Goal: Information Seeking & Learning: Learn about a topic

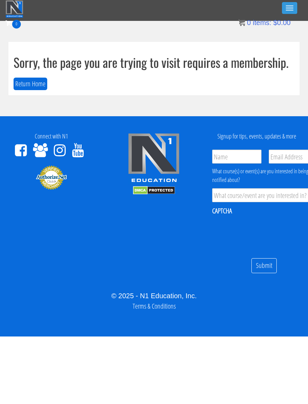
click at [21, 80] on button "Return Home" at bounding box center [31, 84] width 34 height 13
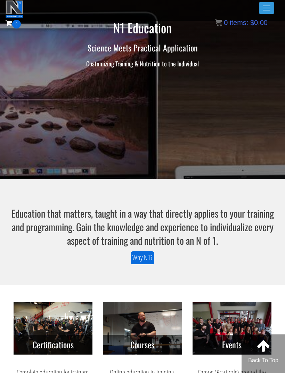
click at [264, 7] on button "Toggle navigation" at bounding box center [266, 8] width 15 height 12
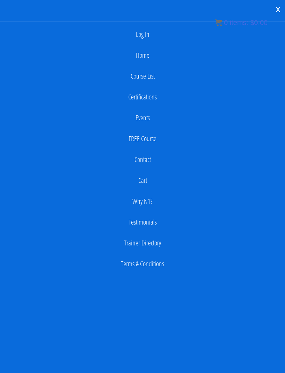
click at [148, 34] on link "Log In" at bounding box center [142, 34] width 278 height 14
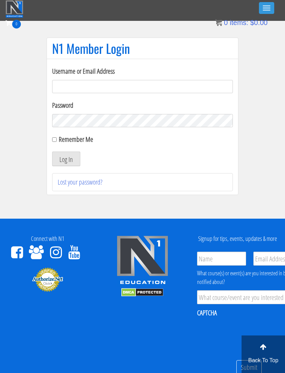
type input "jacevans910@gmail.com"
click at [66, 159] on button "Log In" at bounding box center [66, 159] width 28 height 15
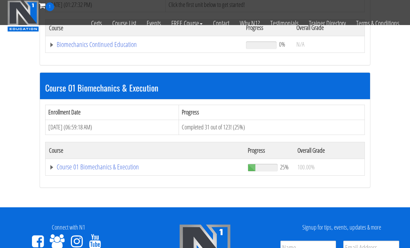
scroll to position [156, 0]
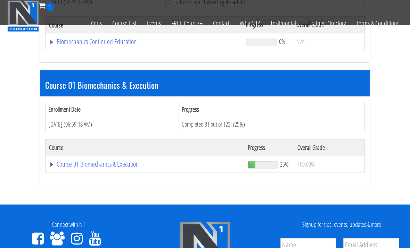
click at [71, 163] on link "Course 01 Biomechanics & Execution" at bounding box center [145, 164] width 192 height 7
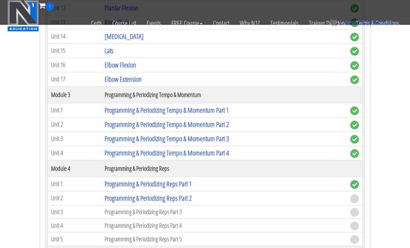
scroll to position [651, 0]
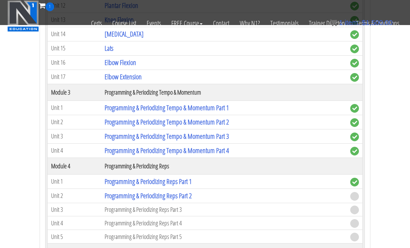
click at [109, 195] on link "Programming & Periodizing Reps Part 2" at bounding box center [148, 195] width 87 height 9
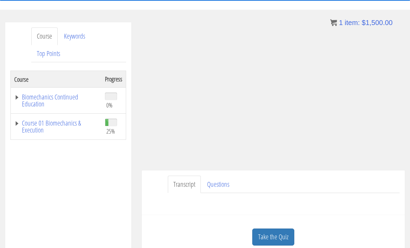
scroll to position [68, 0]
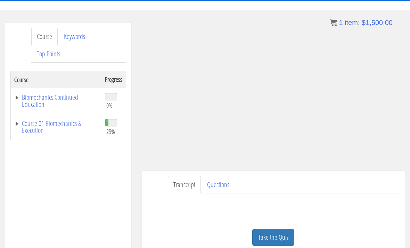
click at [281, 239] on link "Take the Quiz" at bounding box center [273, 237] width 42 height 17
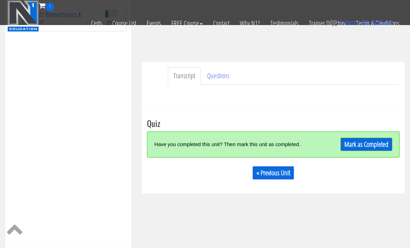
scroll to position [147, 0]
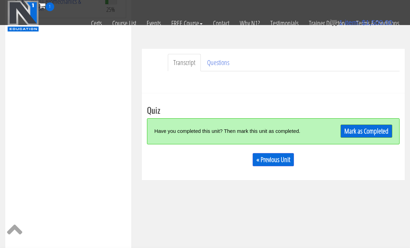
click at [361, 129] on link "Mark as Completed" at bounding box center [367, 130] width 52 height 13
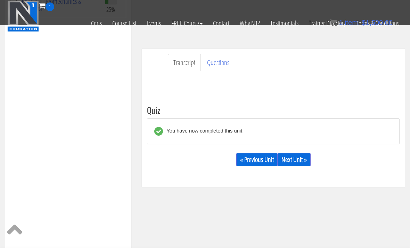
click at [301, 160] on link "Next Unit »" at bounding box center [294, 159] width 33 height 13
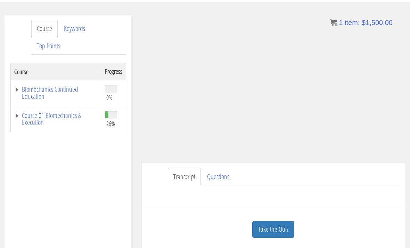
scroll to position [76, 0]
click at [276, 237] on link "Take the Quiz" at bounding box center [273, 229] width 42 height 17
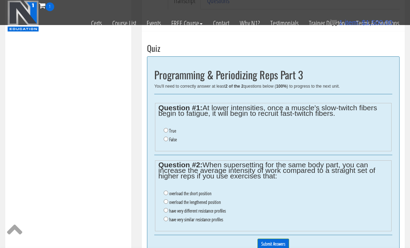
scroll to position [211, 0]
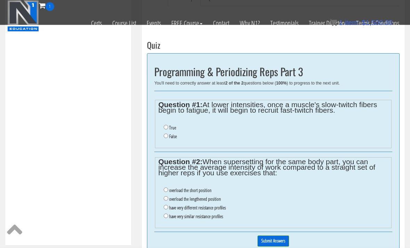
click at [165, 125] on input "True" at bounding box center [166, 127] width 5 height 5
radio input "true"
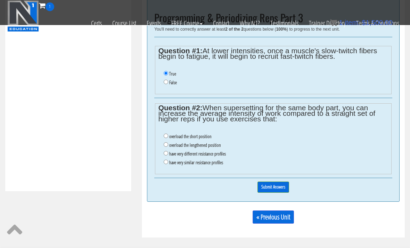
scroll to position [267, 0]
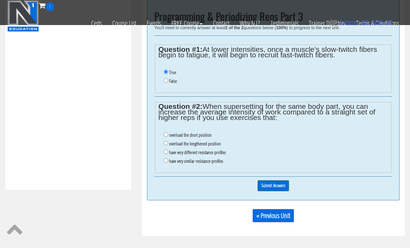
click at [171, 154] on label "have very different resistance profiles" at bounding box center [197, 153] width 57 height 6
click at [168, 154] on input "have very different resistance profiles" at bounding box center [166, 152] width 5 height 5
radio input "true"
click at [279, 186] on input "Submit Answers" at bounding box center [274, 185] width 32 height 11
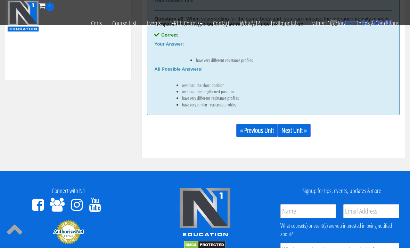
scroll to position [381, 0]
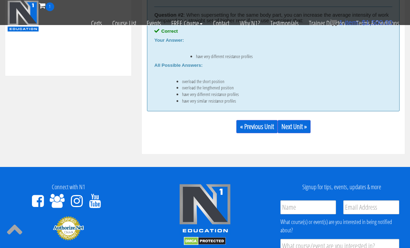
click at [305, 123] on link "Next Unit »" at bounding box center [294, 126] width 33 height 13
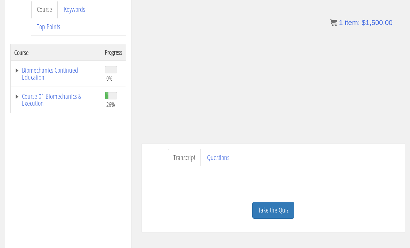
scroll to position [112, 0]
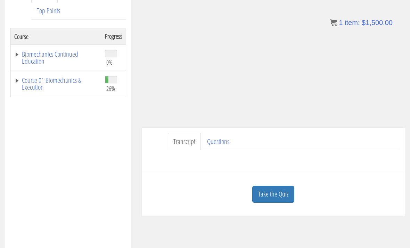
click at [269, 166] on div "Have a question on this unit? Please submit it here: Name * First Last Email * *" at bounding box center [273, 158] width 253 height 17
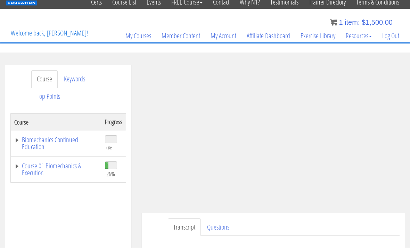
scroll to position [48, 0]
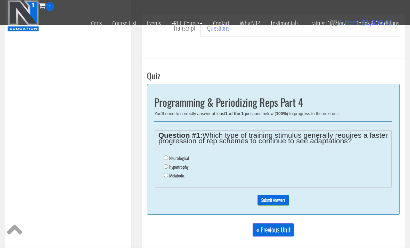
scroll to position [181, 0]
click at [167, 177] on input "Metabolic" at bounding box center [166, 175] width 5 height 5
radio input "true"
click at [283, 201] on input "Submit Answers" at bounding box center [274, 200] width 32 height 11
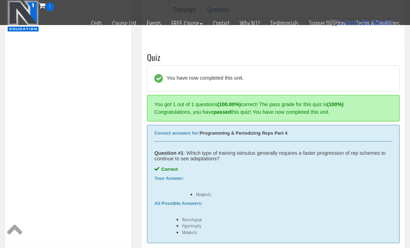
scroll to position [229, 0]
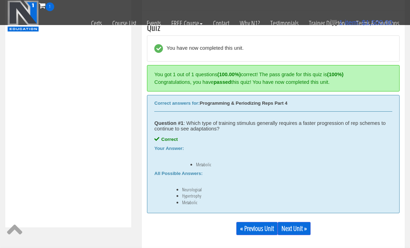
click at [308, 228] on link "Next Unit »" at bounding box center [294, 228] width 33 height 13
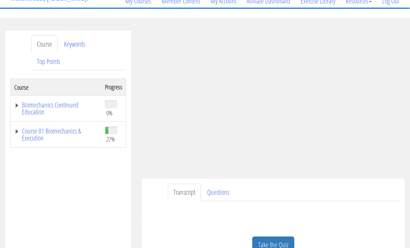
scroll to position [61, 0]
click at [289, 243] on link "Take the Quiz" at bounding box center [273, 244] width 42 height 17
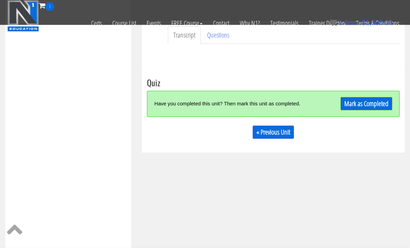
scroll to position [178, 0]
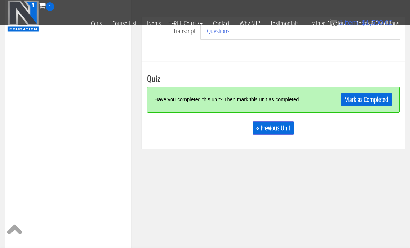
click at [380, 100] on link "Mark as Completed" at bounding box center [367, 99] width 52 height 13
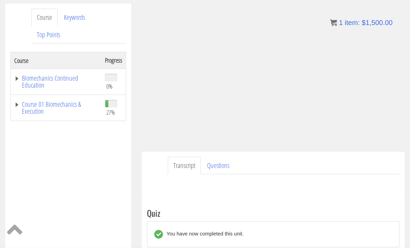
scroll to position [87, 0]
click at [37, 104] on link "Course 01 Biomechanics & Execution" at bounding box center [56, 108] width 84 height 14
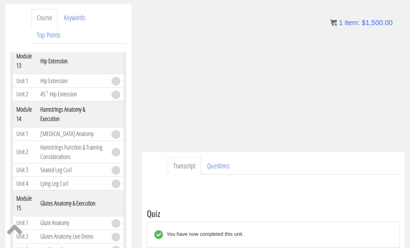
scroll to position [1929, 0]
click at [44, 34] on link "Top Points" at bounding box center [48, 35] width 34 height 18
